Goal: Task Accomplishment & Management: Use online tool/utility

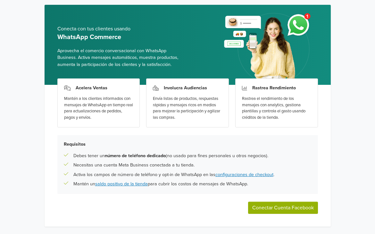
scroll to position [38, 0]
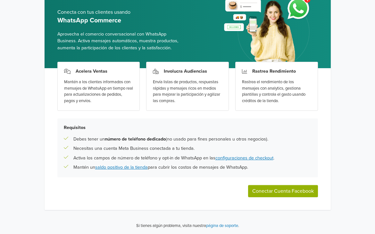
click at [273, 192] on button "Conectar Cuenta Facebook" at bounding box center [283, 191] width 70 height 12
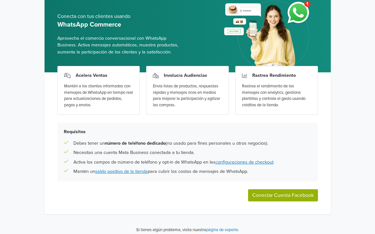
scroll to position [38, 0]
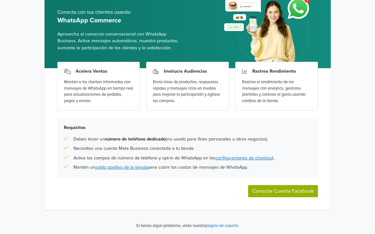
click at [271, 188] on button "Conectar Cuenta Facebook" at bounding box center [283, 191] width 70 height 12
